Goal: Information Seeking & Learning: Learn about a topic

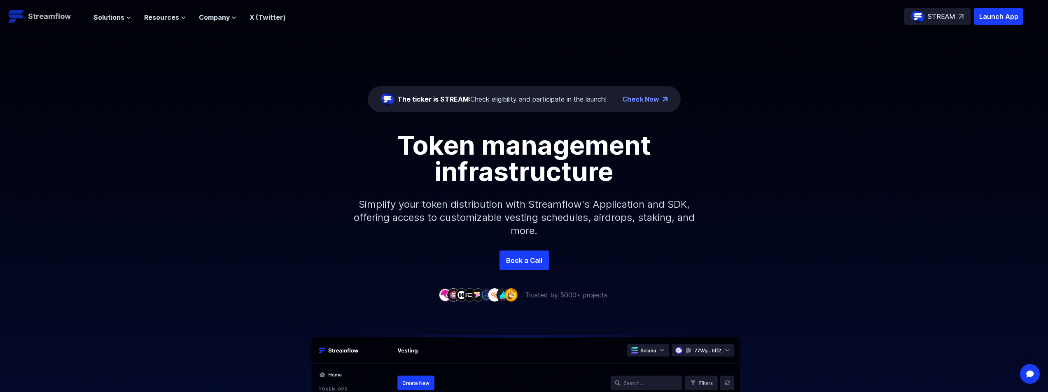
click at [65, 16] on p "Streamflow" at bounding box center [49, 17] width 43 height 12
click at [112, 16] on span "Solutions" at bounding box center [108, 17] width 31 height 10
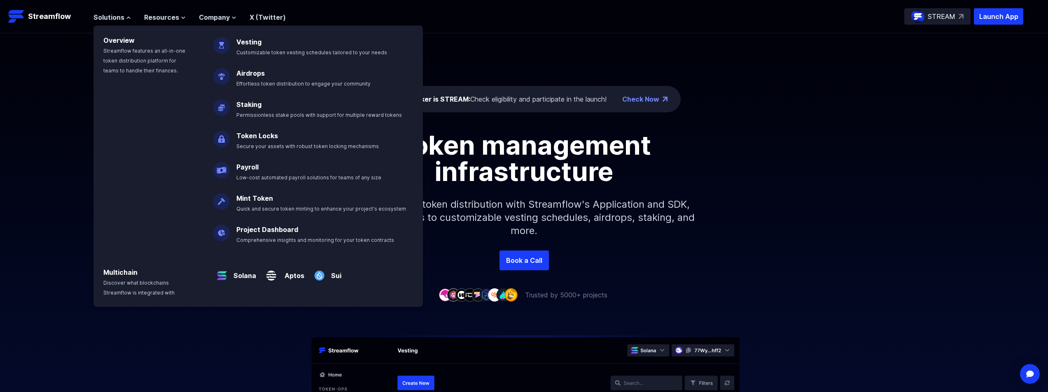
click at [266, 59] on div "Airdrops Effortless token distribution to engage your community" at bounding box center [295, 72] width 184 height 31
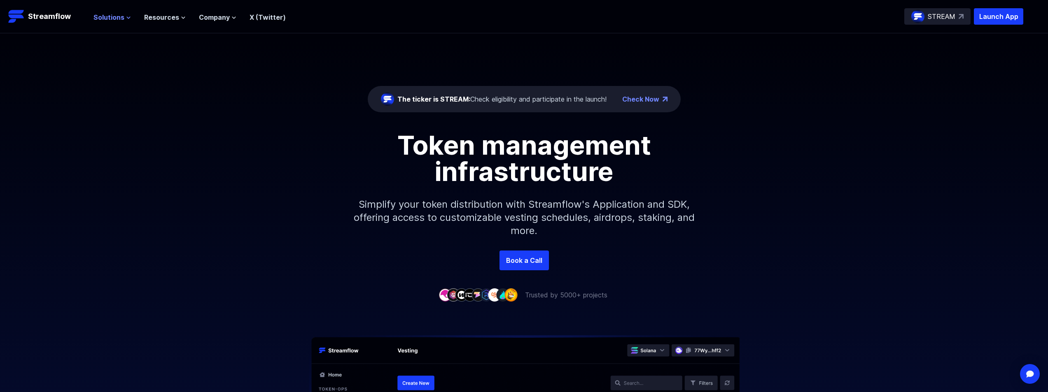
click at [120, 21] on span "Solutions" at bounding box center [108, 17] width 31 height 10
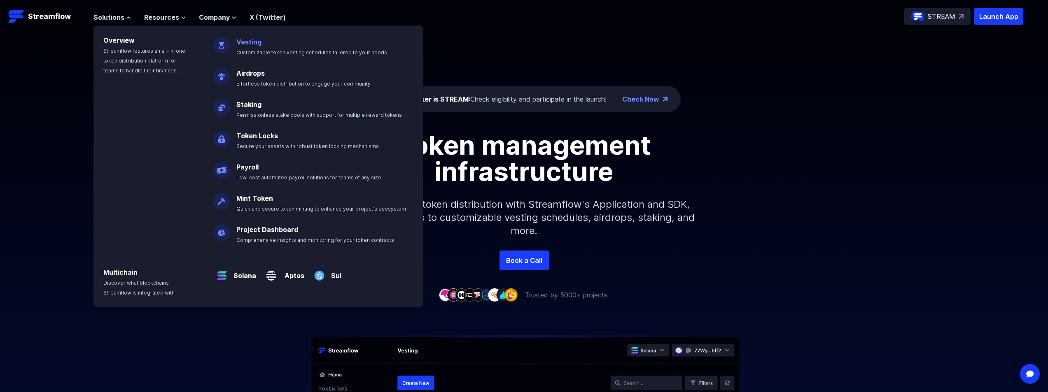
click at [242, 46] on link "Vesting" at bounding box center [248, 42] width 25 height 8
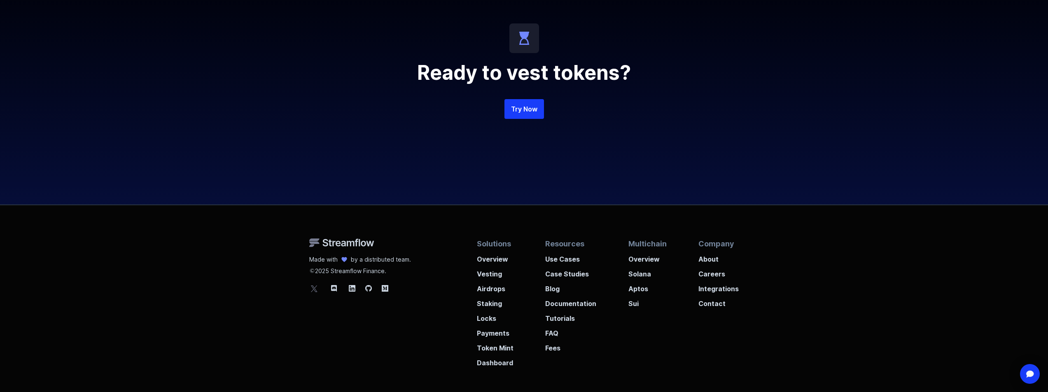
scroll to position [1972, 0]
